Goal: Information Seeking & Learning: Compare options

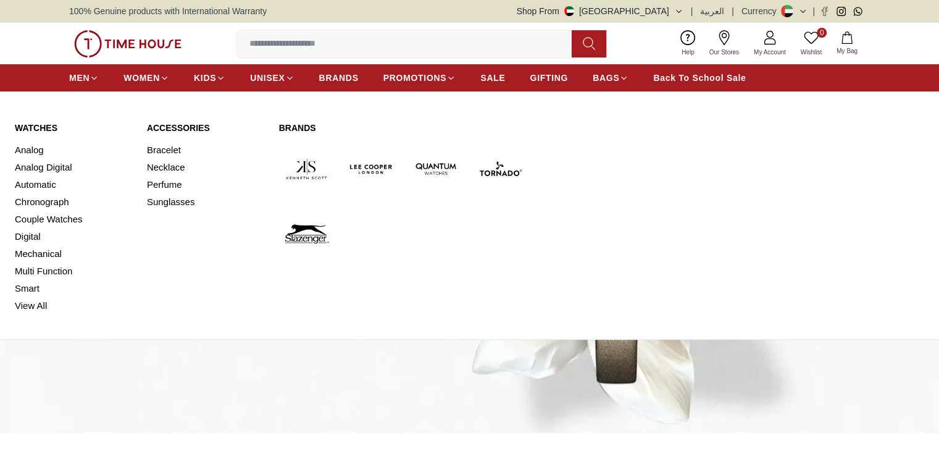
click at [86, 78] on span "MEN" at bounding box center [79, 78] width 20 height 12
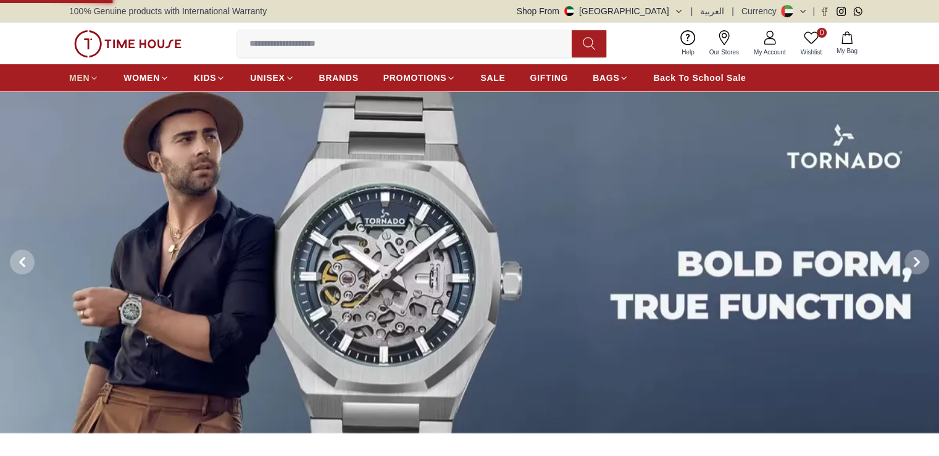
drag, startPoint x: 0, startPoint y: 0, endPoint x: 86, endPoint y: 78, distance: 116.3
click at [86, 78] on span "MEN" at bounding box center [79, 78] width 20 height 12
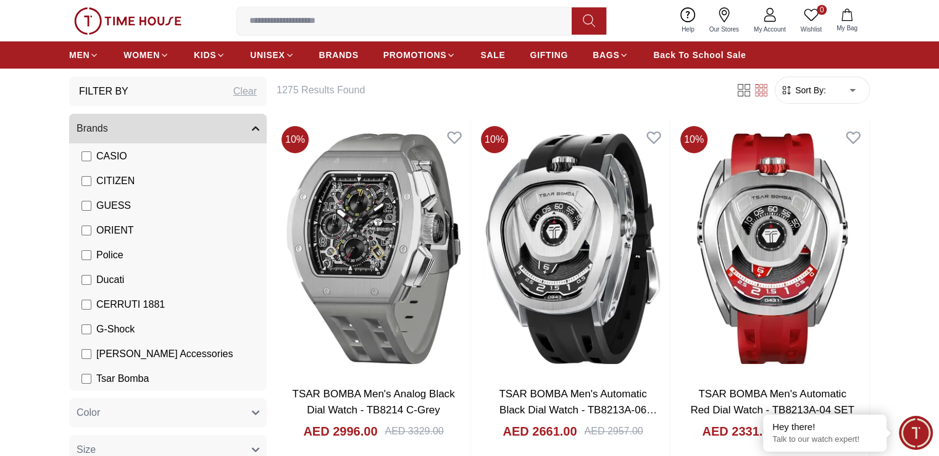
scroll to position [154, 0]
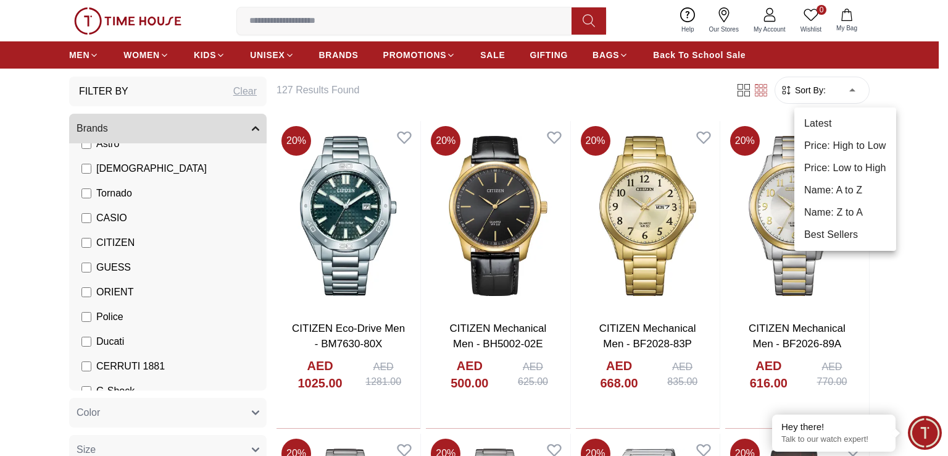
click at [859, 165] on li "Price: Low to High" at bounding box center [846, 168] width 102 height 22
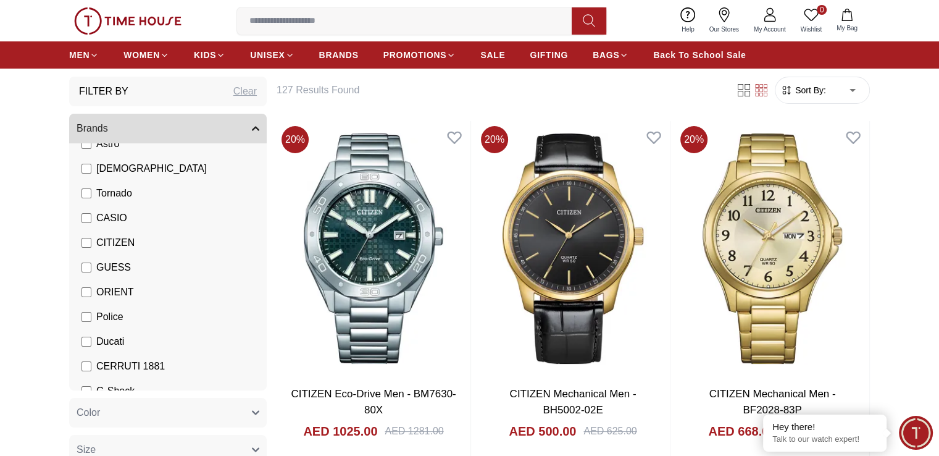
type input "*"
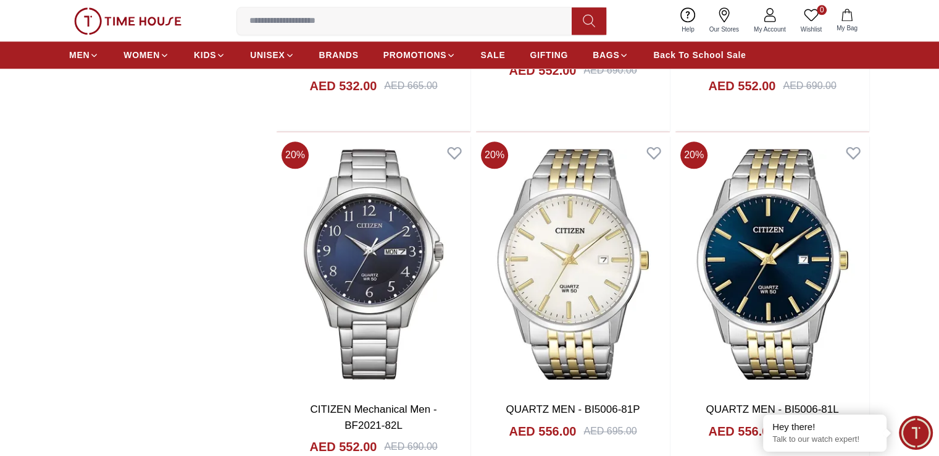
scroll to position [1482, 0]
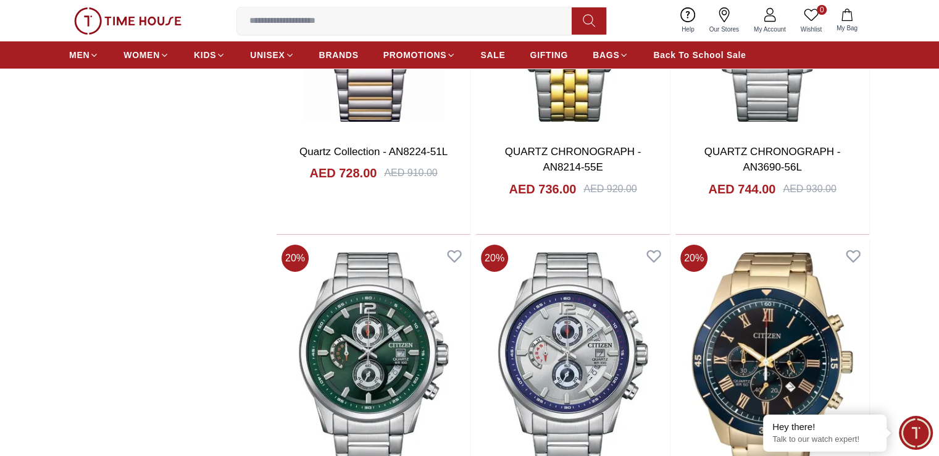
scroll to position [4692, 0]
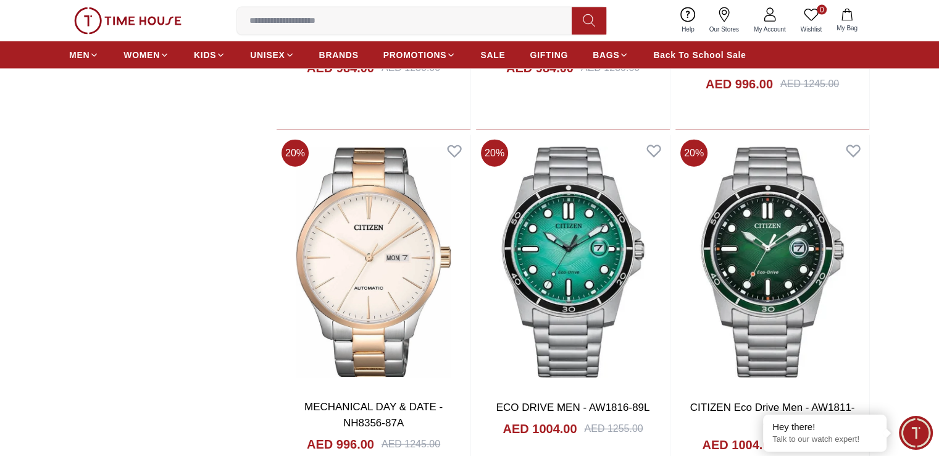
scroll to position [7655, 0]
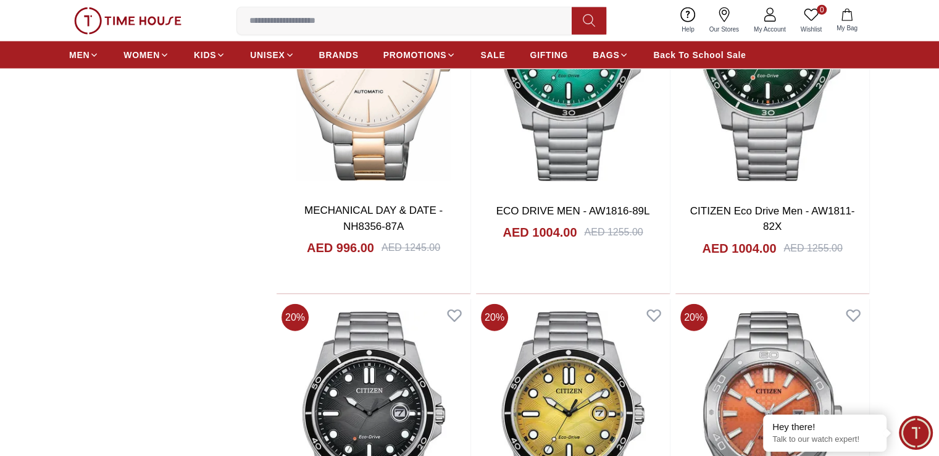
scroll to position [7841, 0]
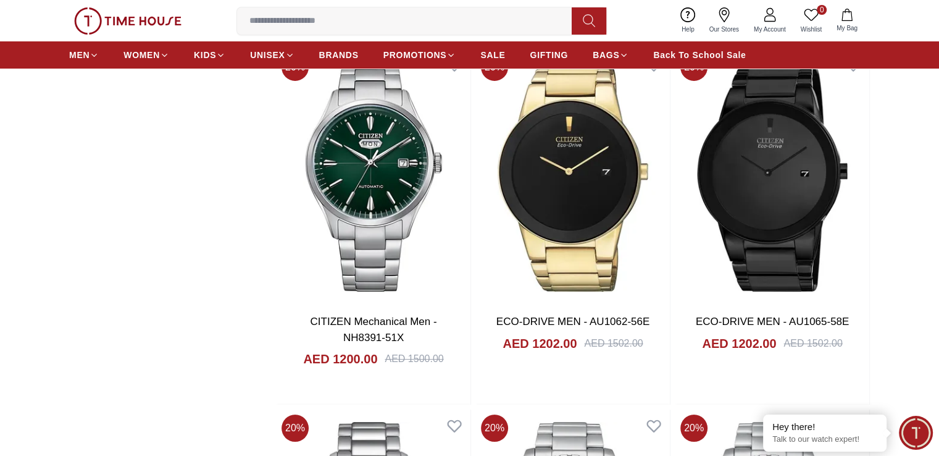
scroll to position [9631, 0]
